Goal: Navigation & Orientation: Find specific page/section

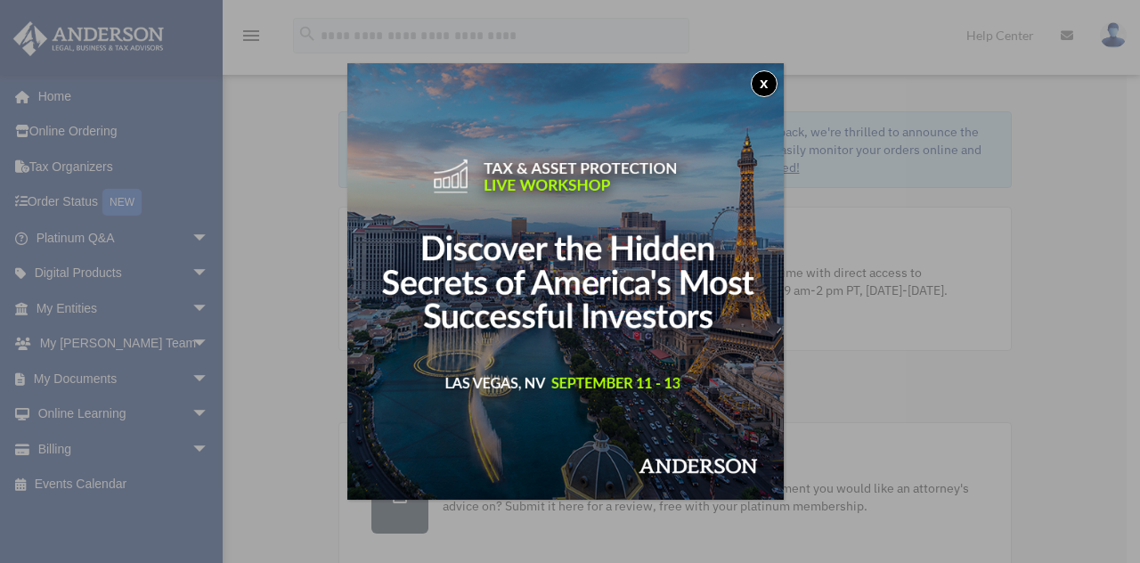
click at [768, 79] on button "x" at bounding box center [764, 83] width 27 height 27
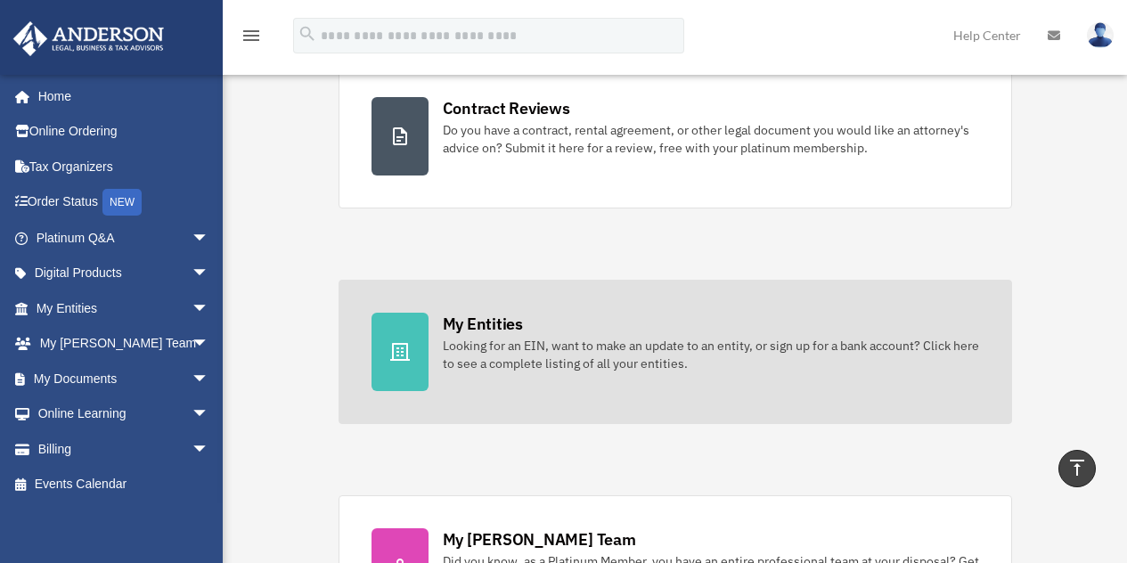
scroll to position [356, 0]
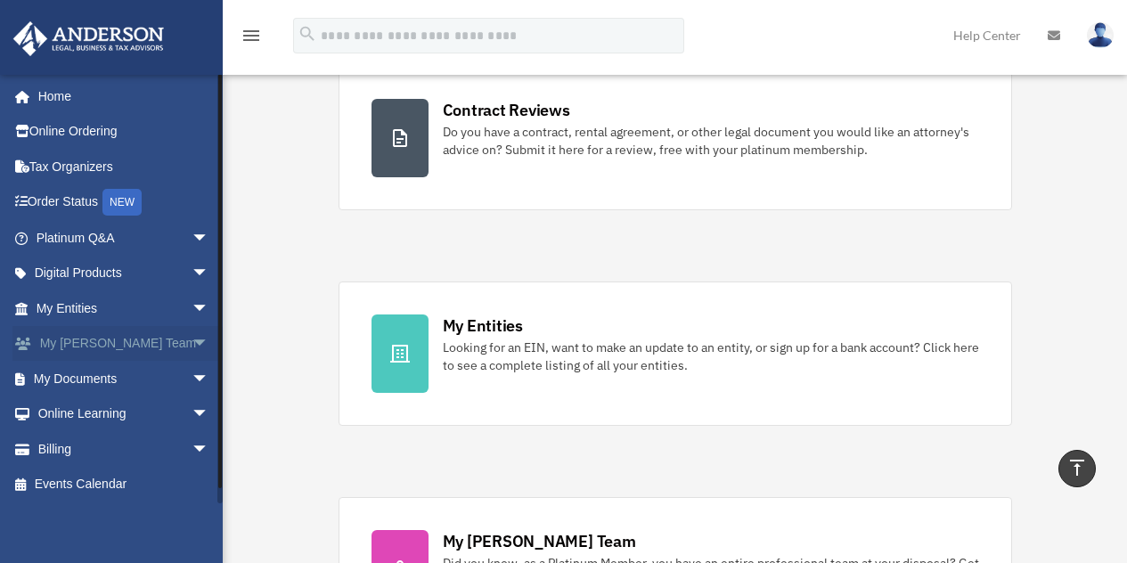
click at [86, 338] on link "My Anderson Team arrow_drop_down" at bounding box center [124, 344] width 224 height 36
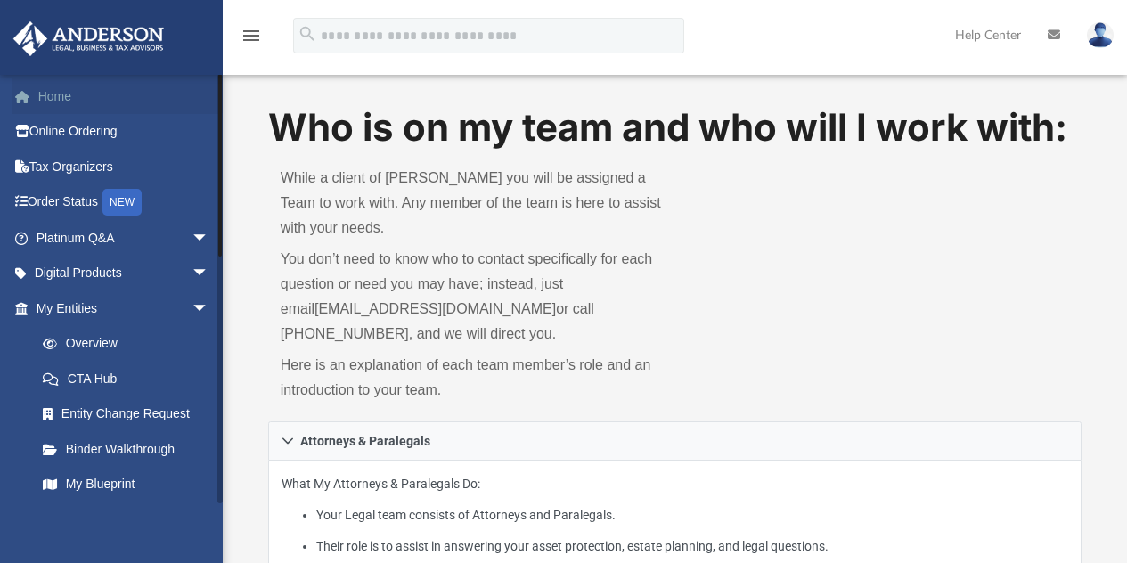
click at [39, 95] on link "Home" at bounding box center [124, 96] width 224 height 36
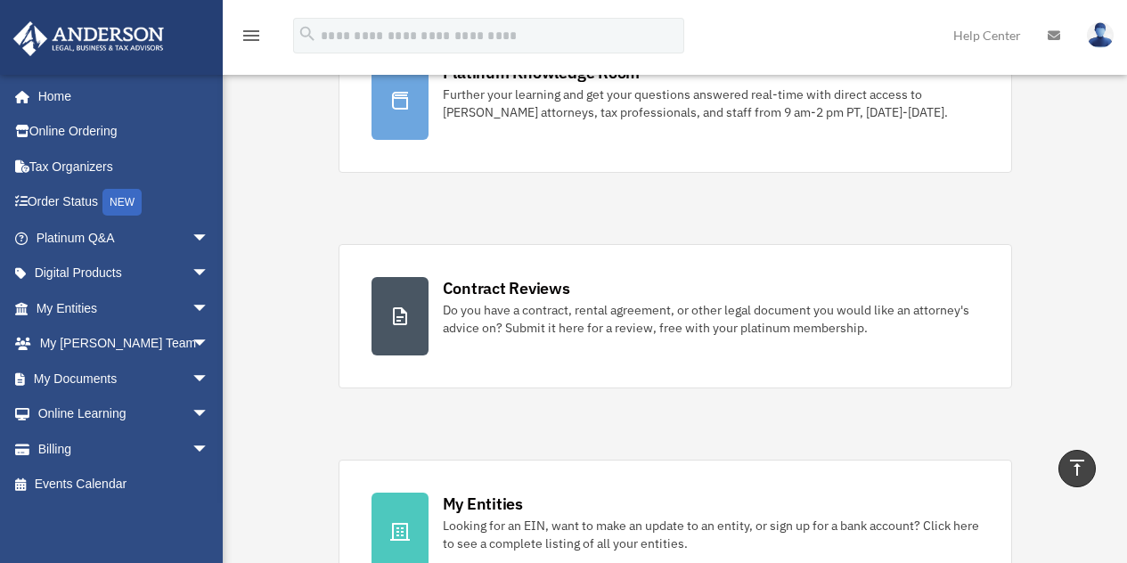
scroll to position [178, 0]
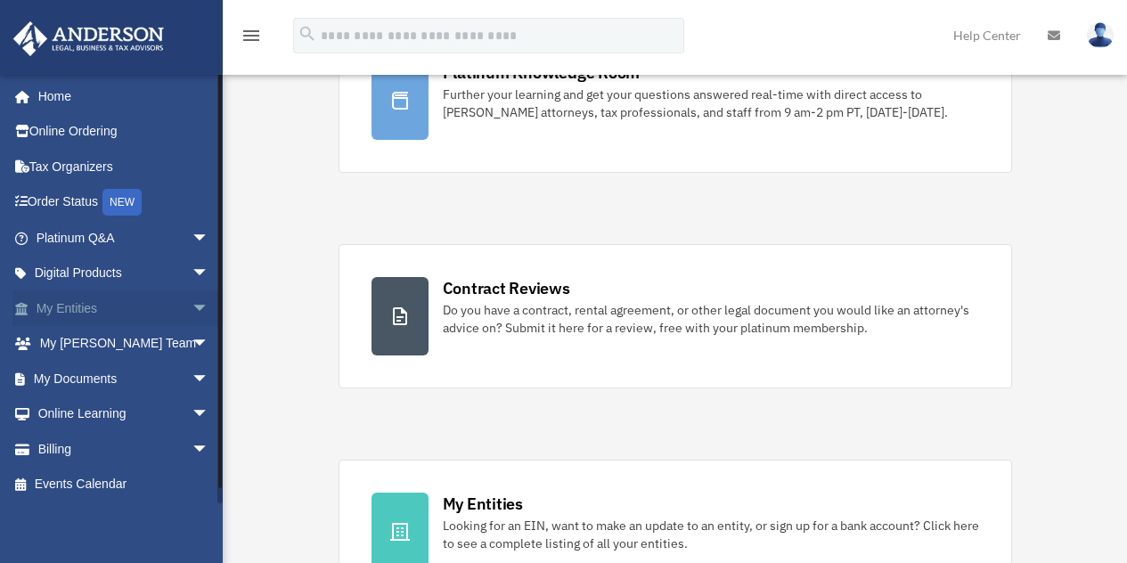
click at [192, 311] on span "arrow_drop_down" at bounding box center [210, 308] width 36 height 37
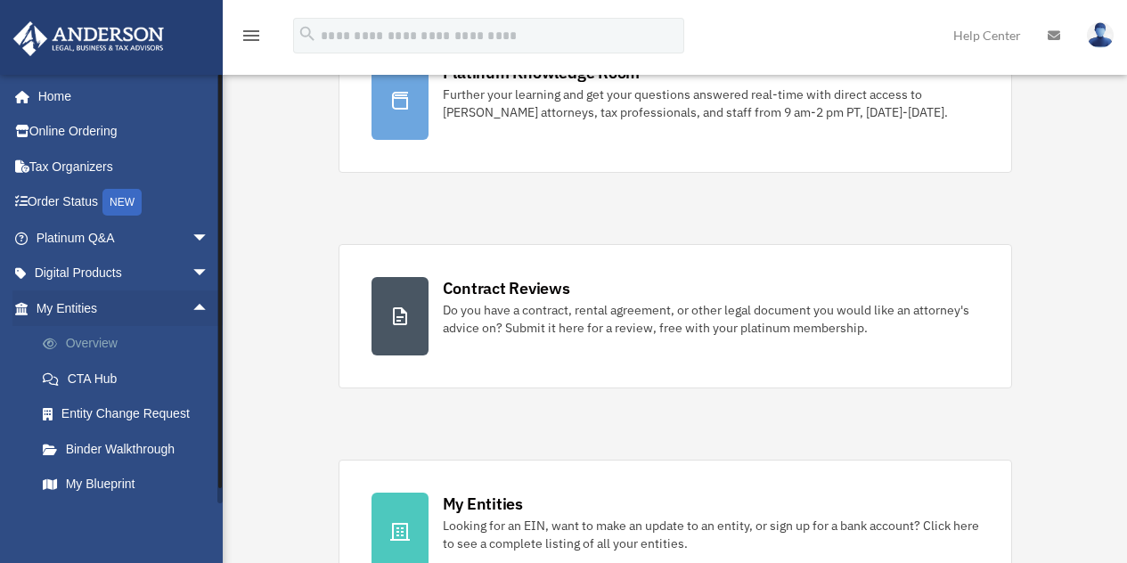
click at [77, 342] on link "Overview" at bounding box center [130, 344] width 211 height 36
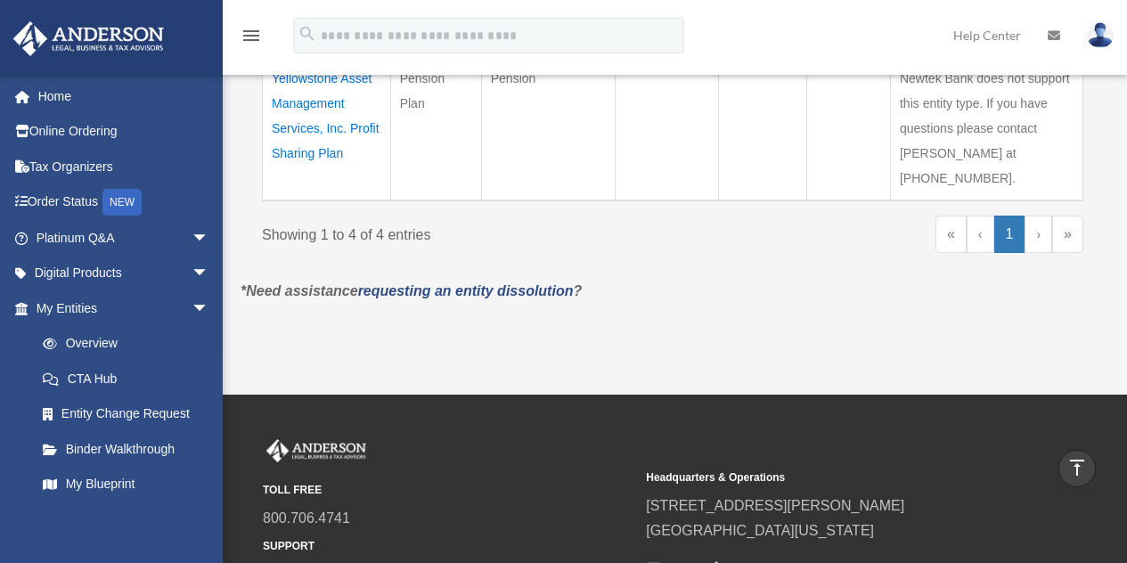
scroll to position [691, 0]
